Goal: Find specific page/section: Find specific page/section

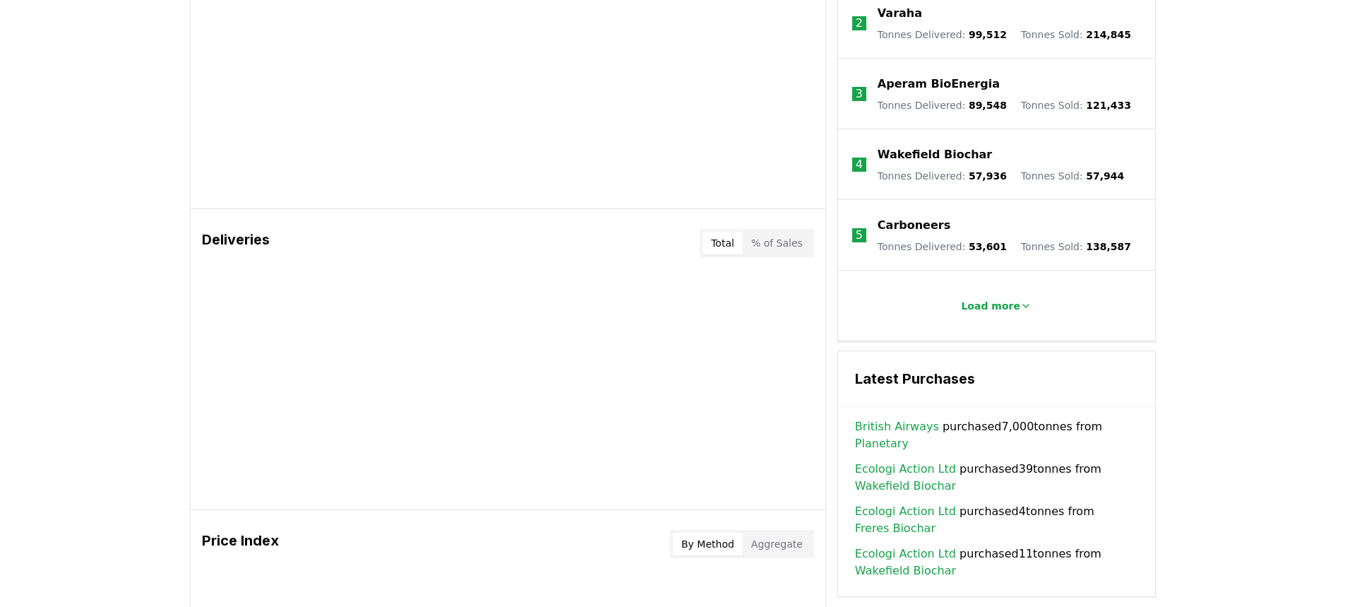
scroll to position [918, 0]
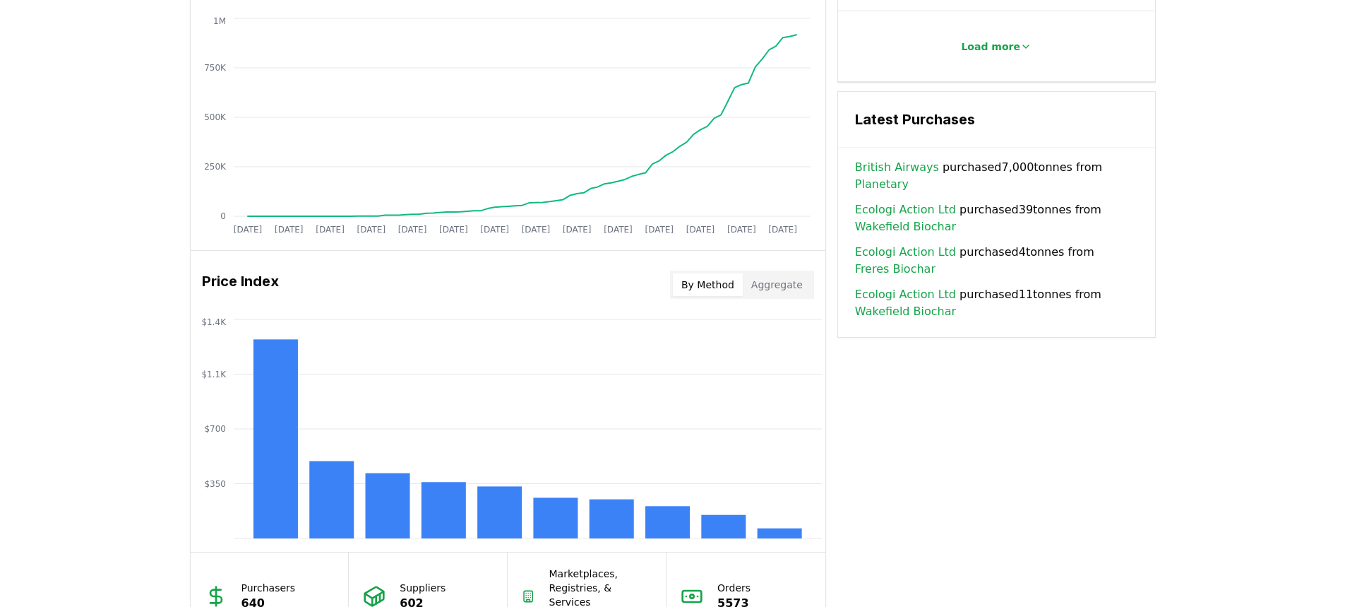
scroll to position [847, 0]
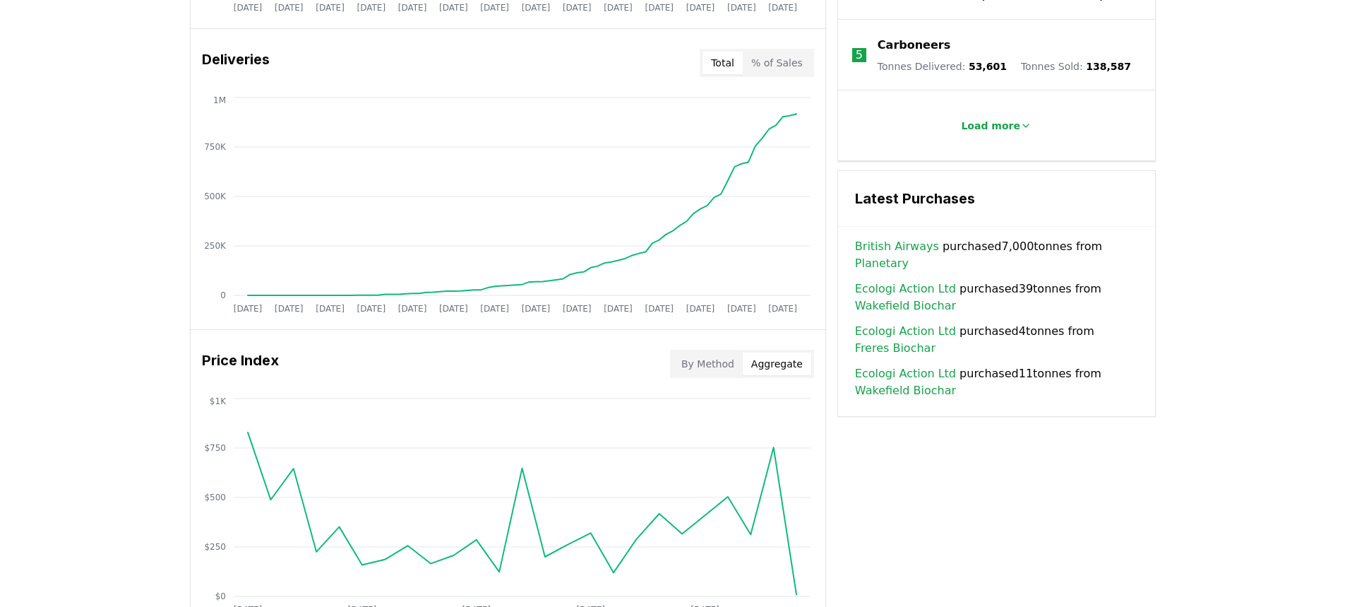
click at [778, 360] on button "Aggregate" at bounding box center [777, 363] width 68 height 23
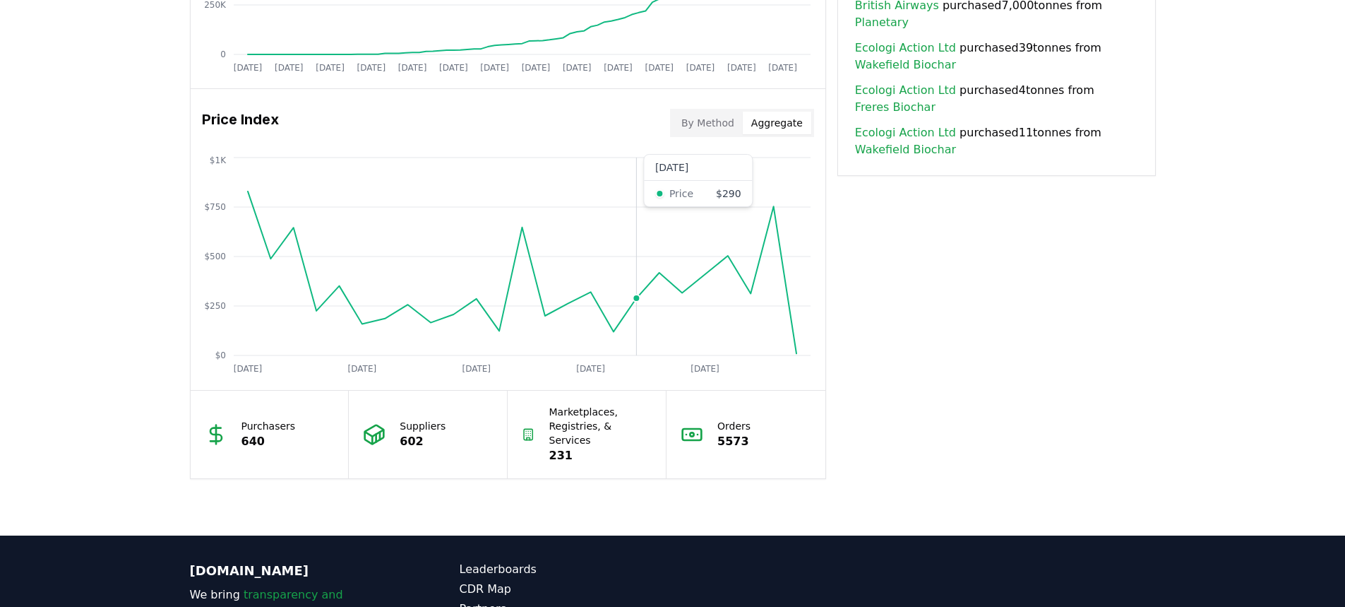
scroll to position [1087, 0]
click at [725, 122] on button "By Method" at bounding box center [708, 123] width 70 height 23
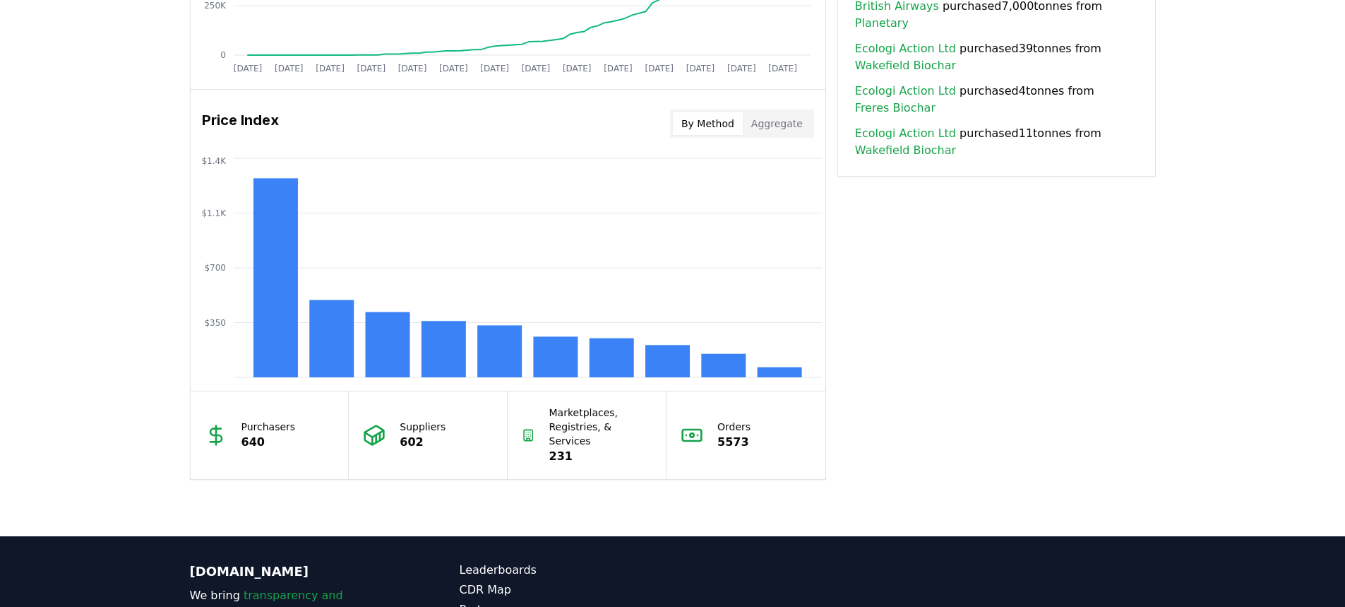
click at [763, 124] on button "Aggregate" at bounding box center [777, 123] width 68 height 23
